Goal: Task Accomplishment & Management: Use online tool/utility

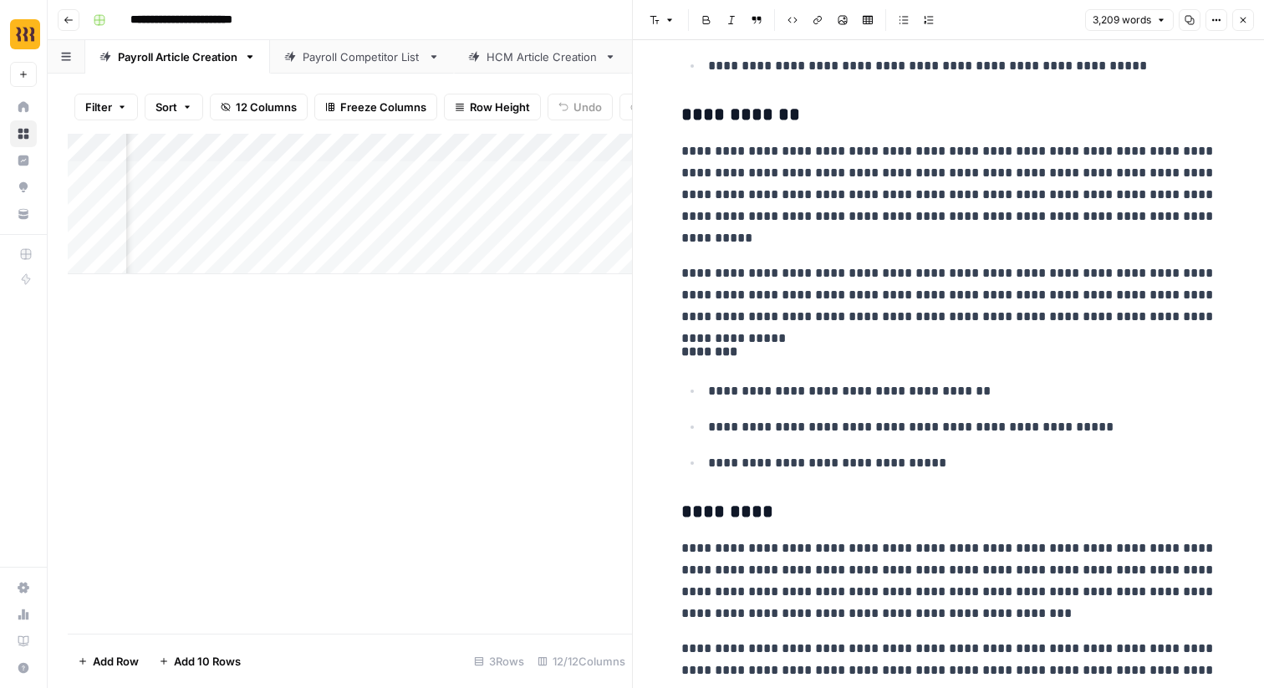
scroll to position [3421, 0]
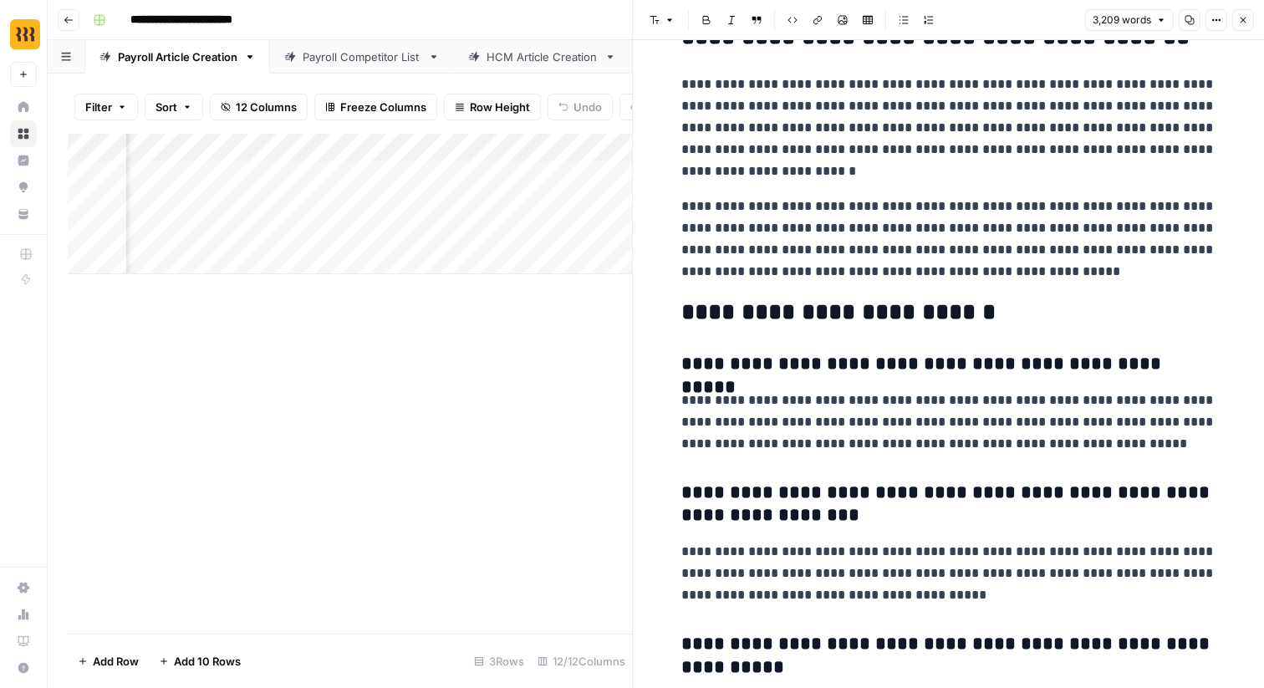
scroll to position [10437, 0]
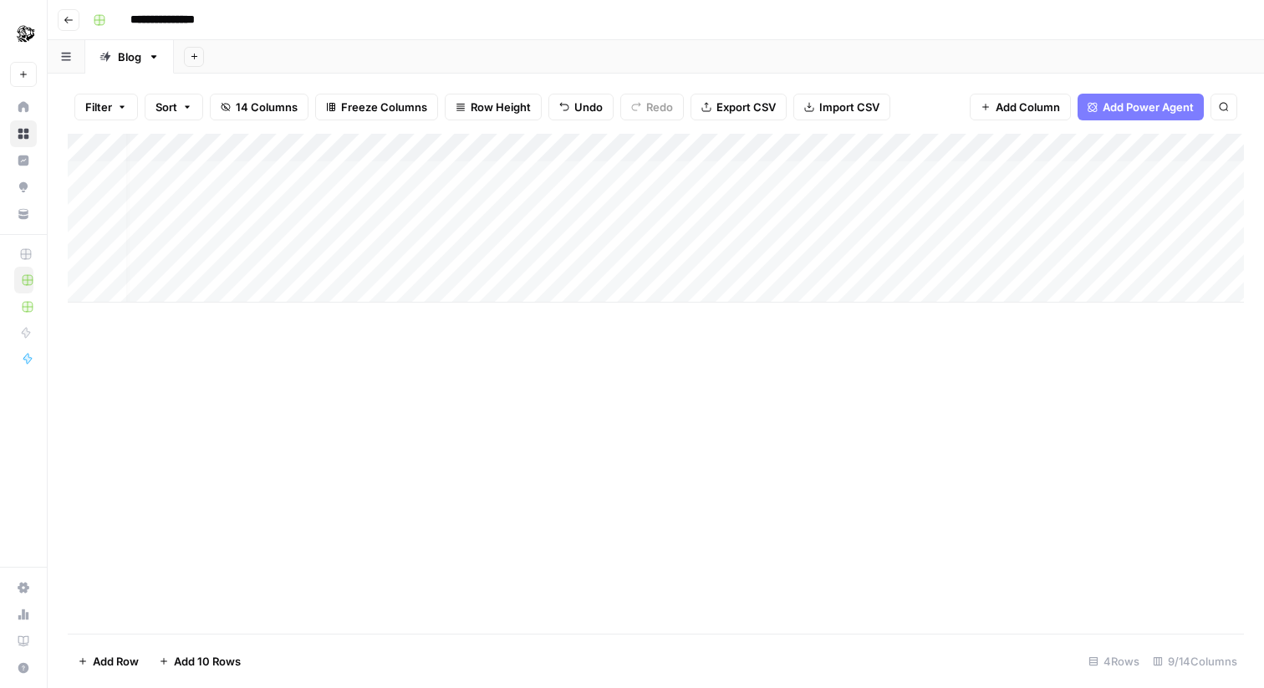
scroll to position [0, 16]
click at [996, 170] on div "Add Column" at bounding box center [656, 218] width 1176 height 169
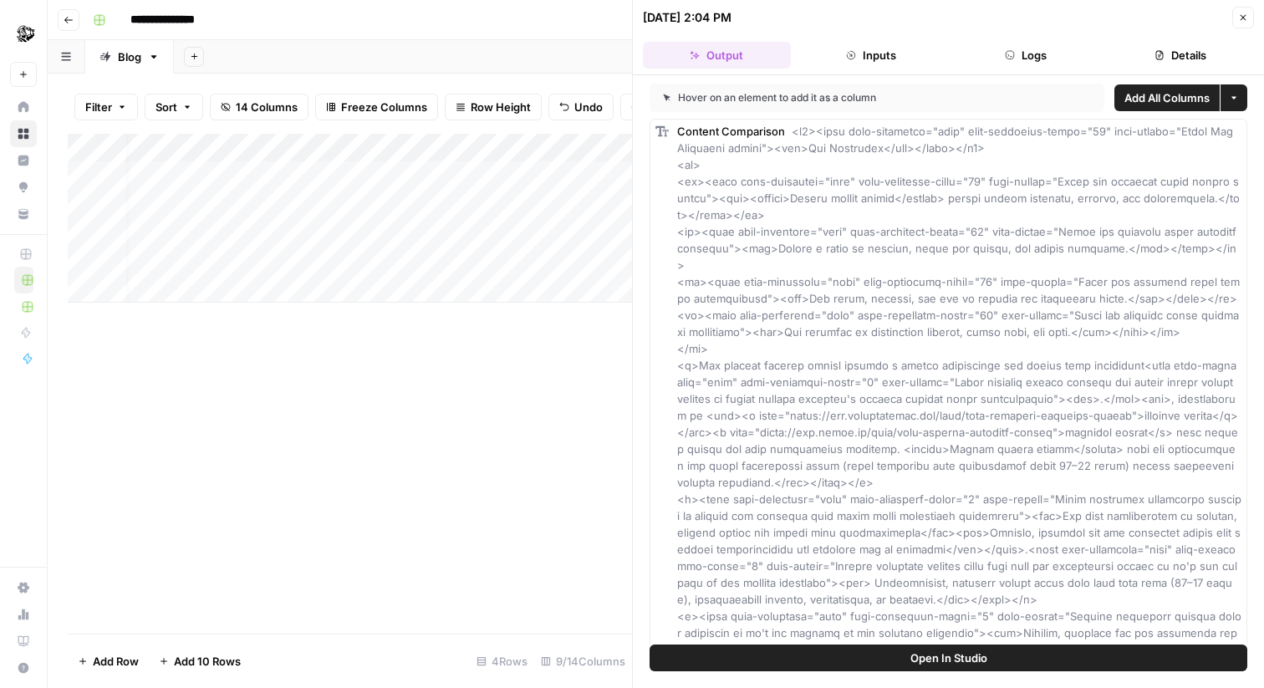
click at [1240, 13] on icon "button" at bounding box center [1243, 18] width 10 height 10
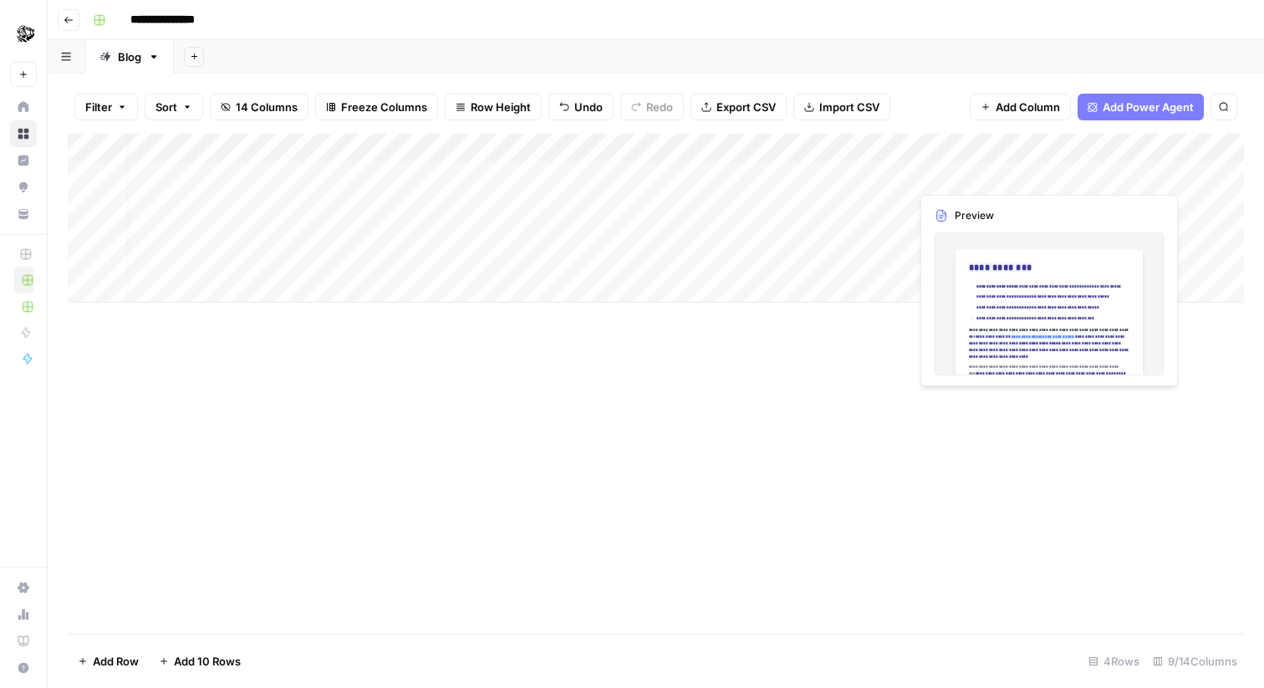
click at [1140, 167] on div "Add Column" at bounding box center [656, 218] width 1176 height 169
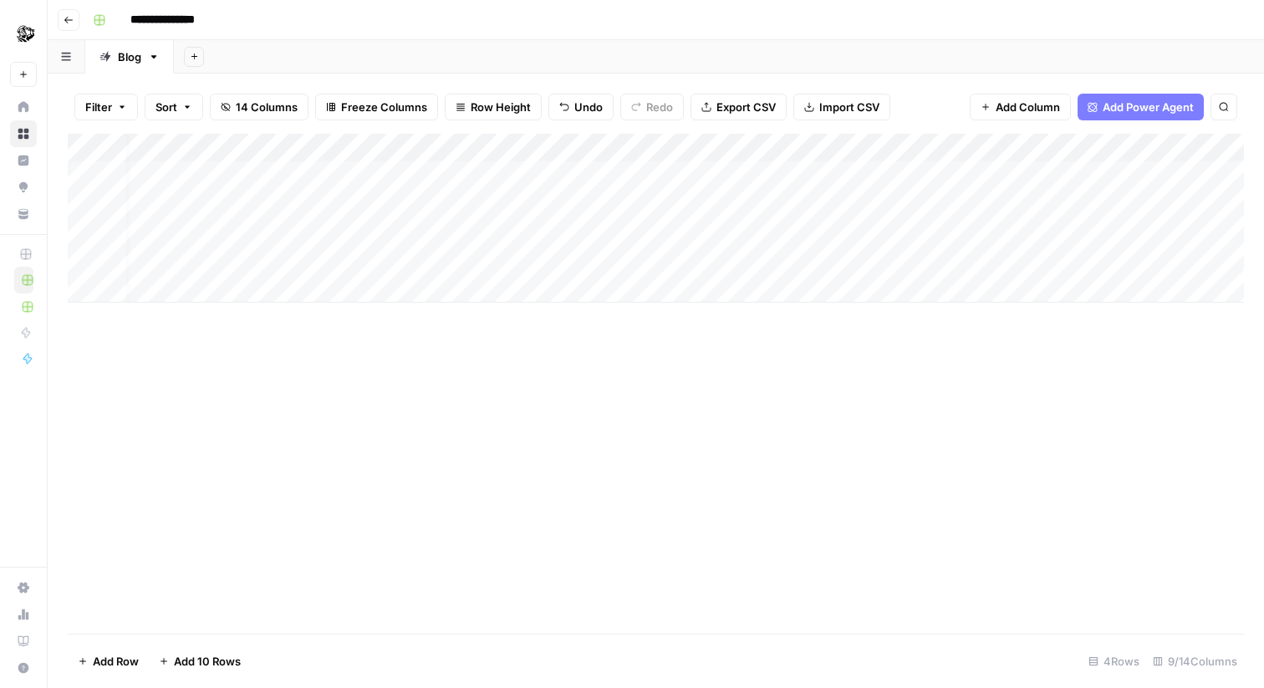
click at [1141, 167] on div "Add Column" at bounding box center [656, 218] width 1176 height 169
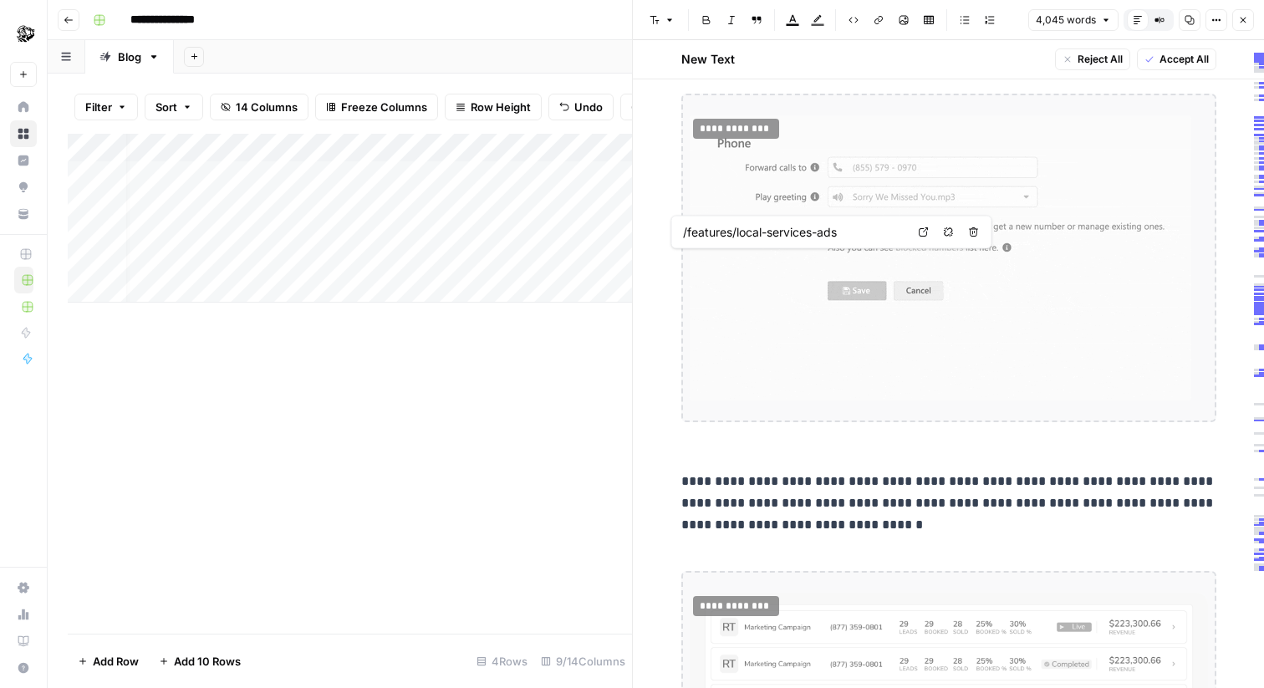
scroll to position [12689, 0]
